Goal: Find specific page/section: Find specific page/section

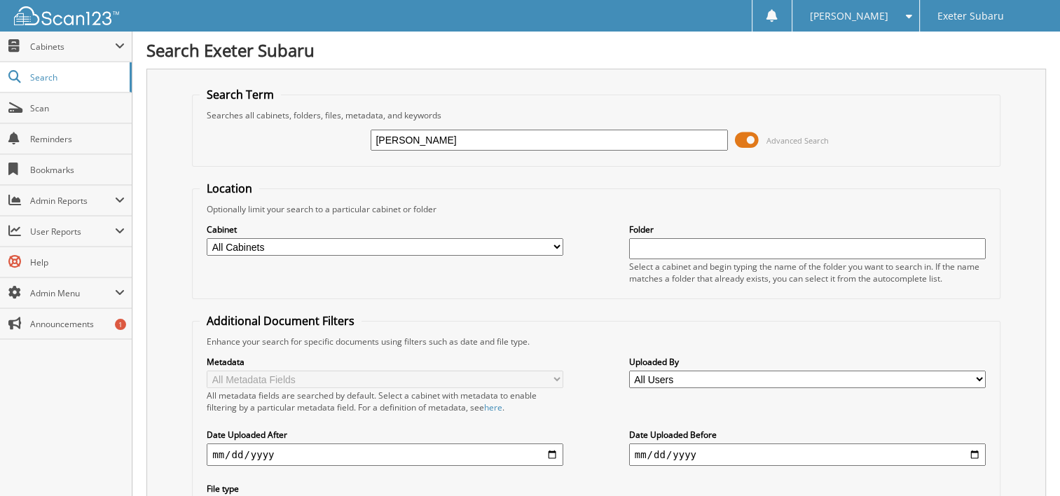
type input "[PERSON_NAME]"
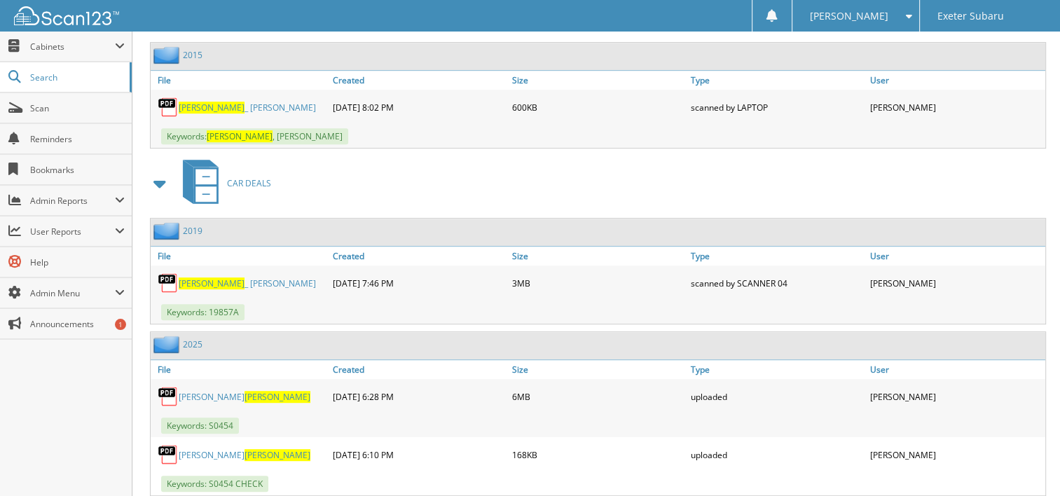
scroll to position [691, 0]
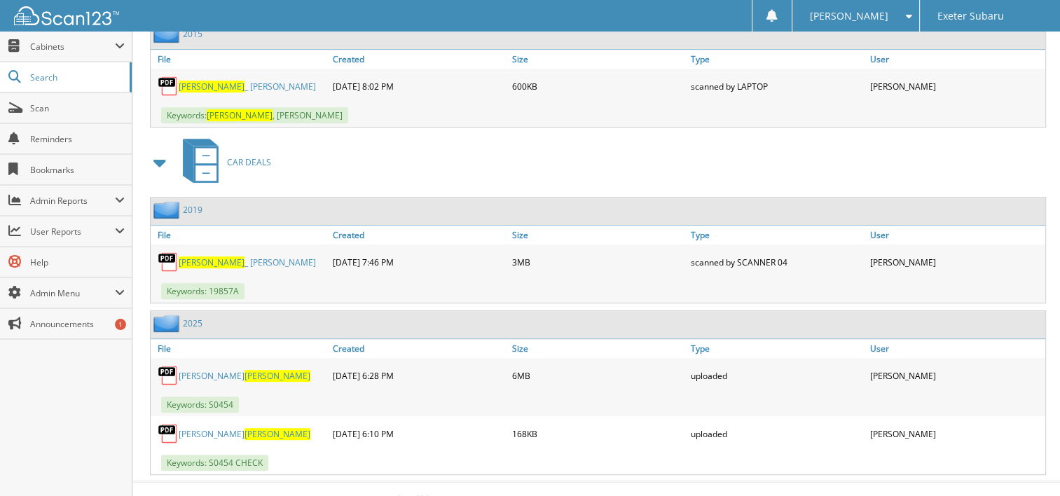
click at [197, 370] on link "[PERSON_NAME]" at bounding box center [245, 376] width 132 height 12
click at [64, 79] on span "Search" at bounding box center [76, 77] width 92 height 12
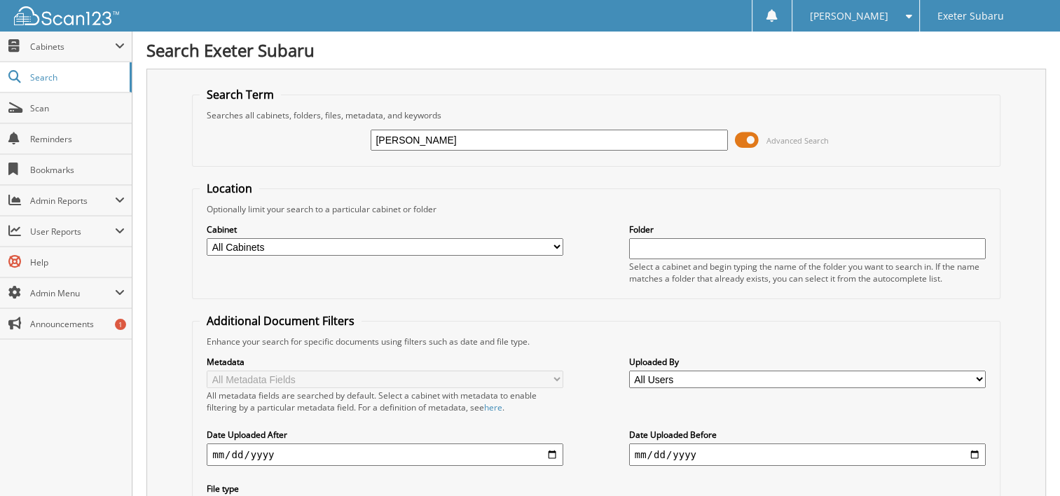
type input "musacchio"
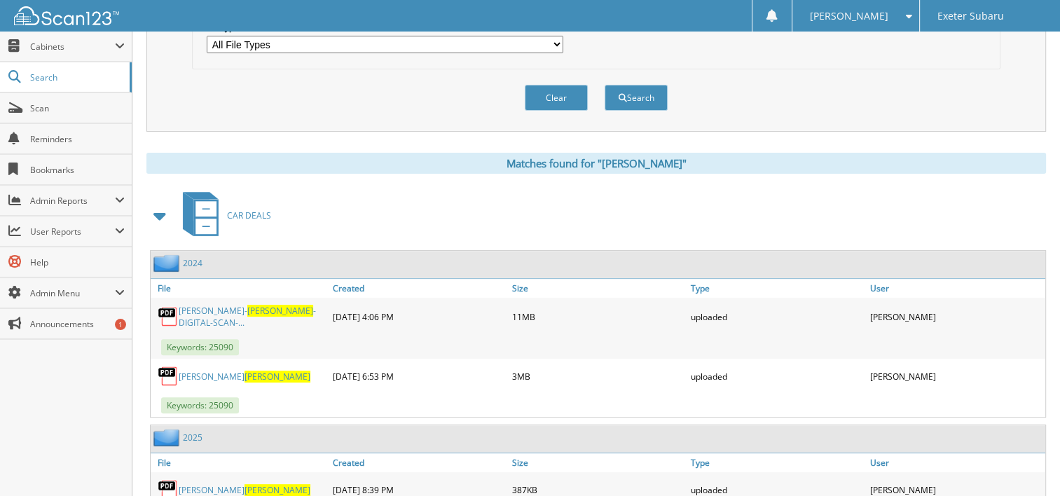
scroll to position [519, 0]
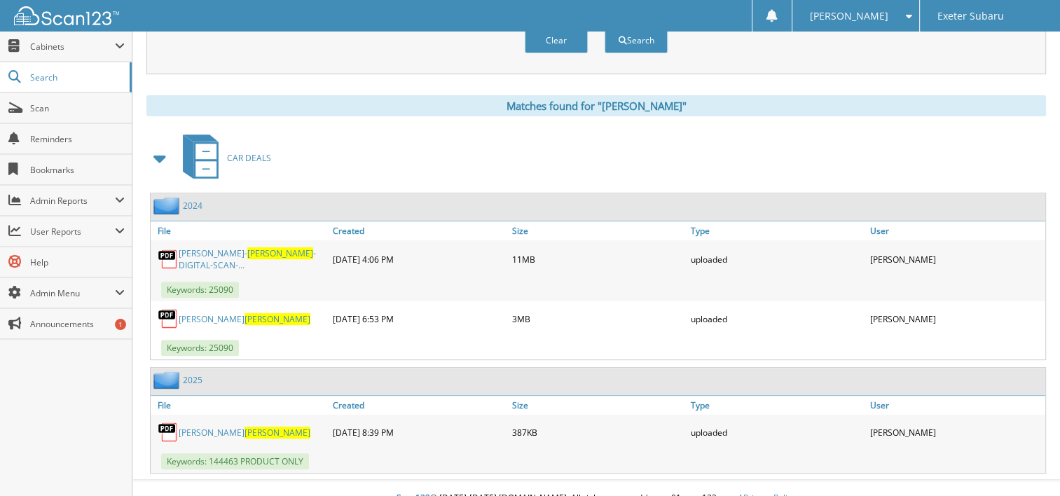
click at [219, 419] on div "RICHARD MUSACCHIO" at bounding box center [240, 432] width 179 height 28
click at [244, 427] on span "MUSACCHIO" at bounding box center [277, 433] width 66 height 12
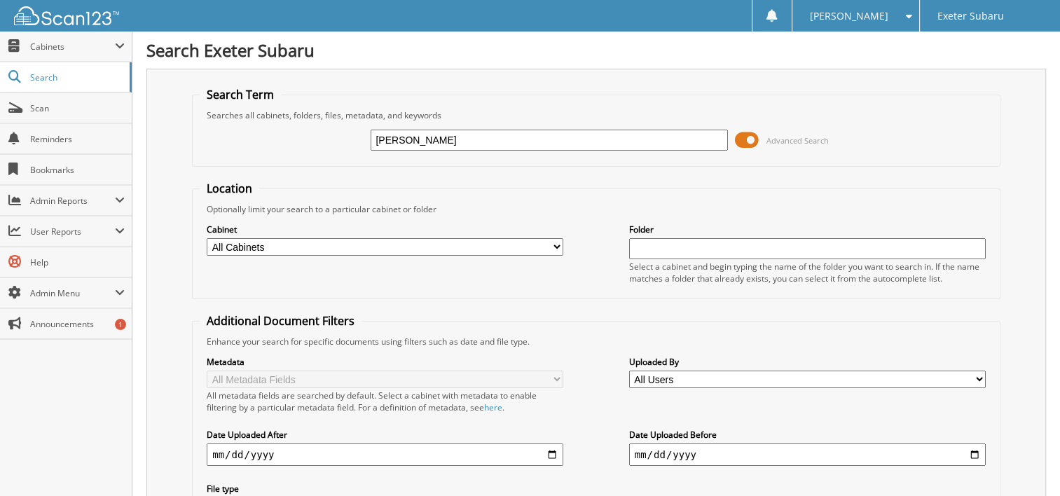
scroll to position [0, 0]
drag, startPoint x: 439, startPoint y: 141, endPoint x: 277, endPoint y: 159, distance: 162.7
click at [291, 161] on fieldset "Search Term Searches all cabinets, folders, files, metadata, and keywords musac…" at bounding box center [596, 127] width 808 height 80
type input "p"
type input "olson"
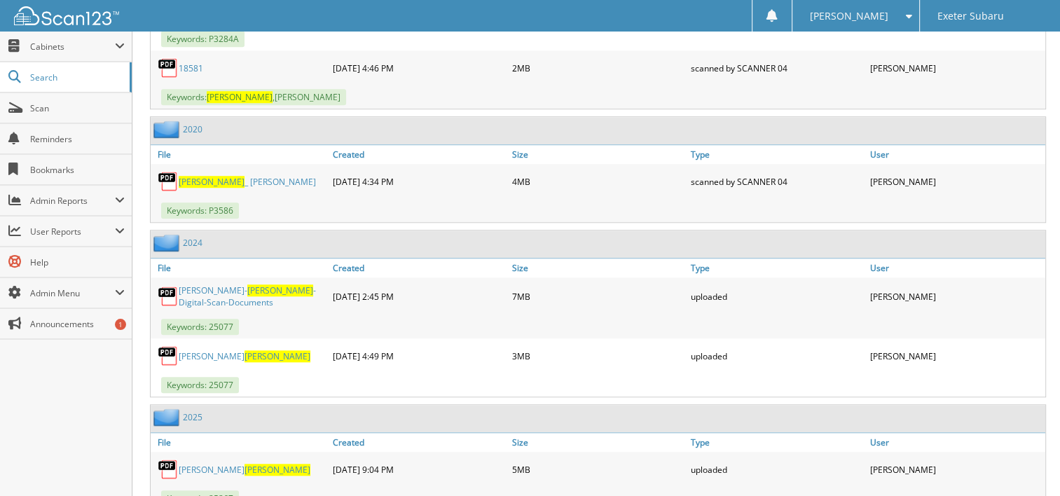
scroll to position [1191, 0]
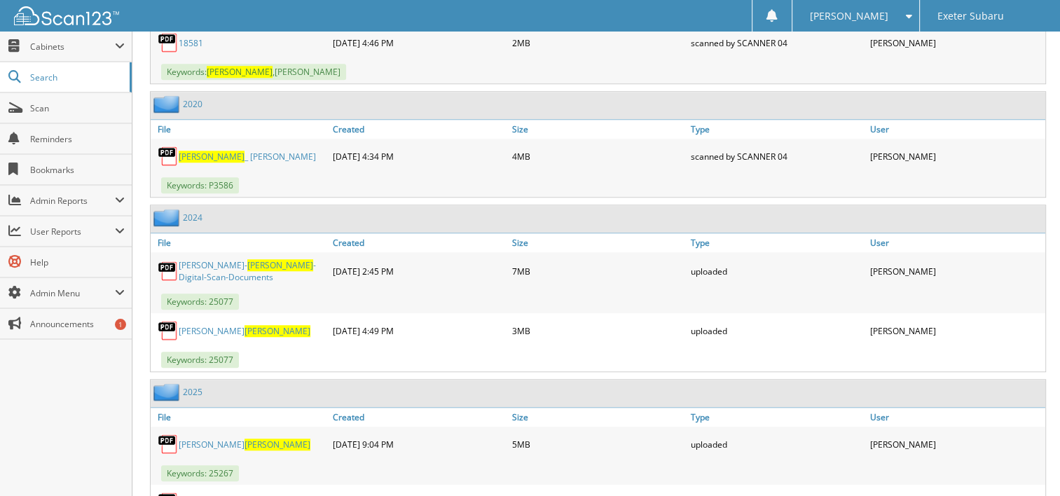
click at [244, 495] on span "[PERSON_NAME]" at bounding box center [277, 503] width 66 height 12
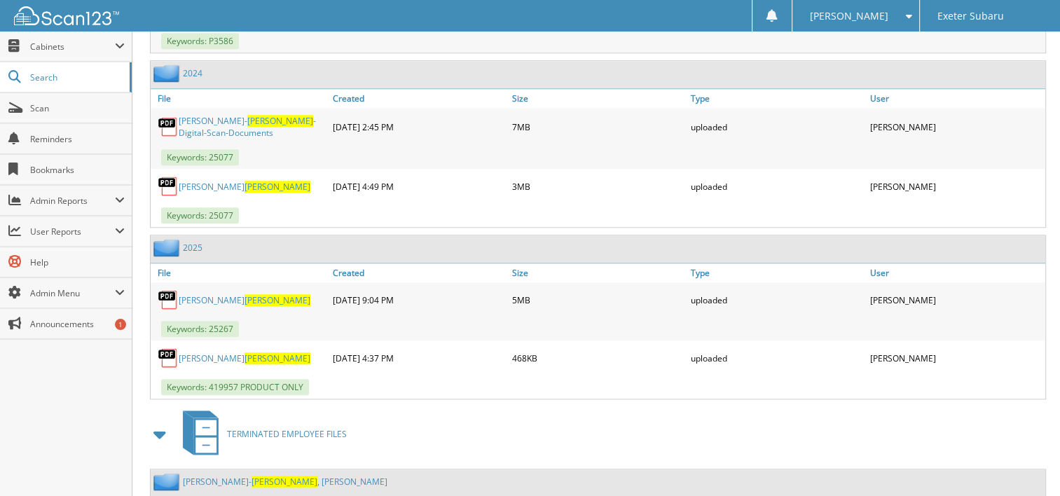
scroll to position [1471, 0]
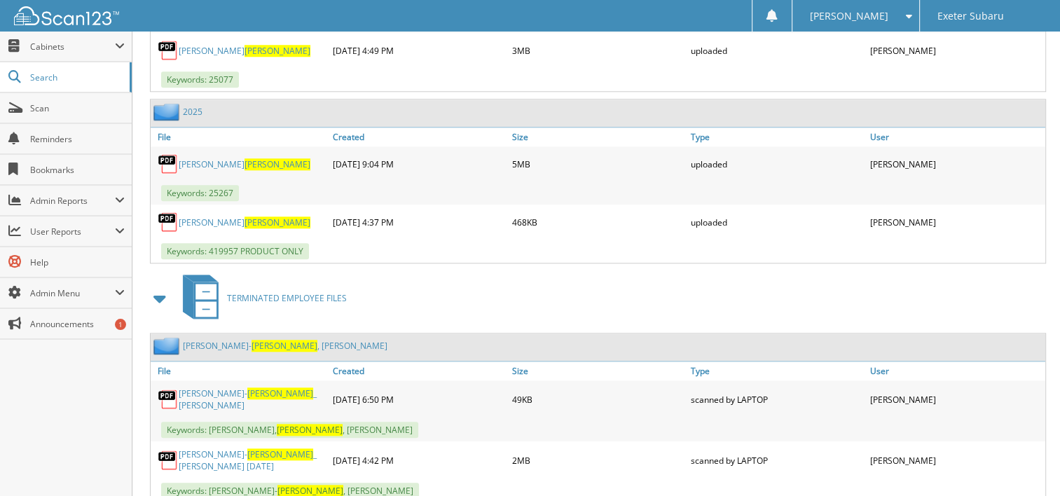
click at [202, 216] on link "[PERSON_NAME]" at bounding box center [245, 222] width 132 height 12
click at [861, 18] on span "[PERSON_NAME]" at bounding box center [849, 16] width 78 height 8
drag, startPoint x: 867, startPoint y: 77, endPoint x: 867, endPoint y: 57, distance: 20.3
click at [867, 77] on link "Logout" at bounding box center [855, 68] width 127 height 25
